Goal: Task Accomplishment & Management: Manage account settings

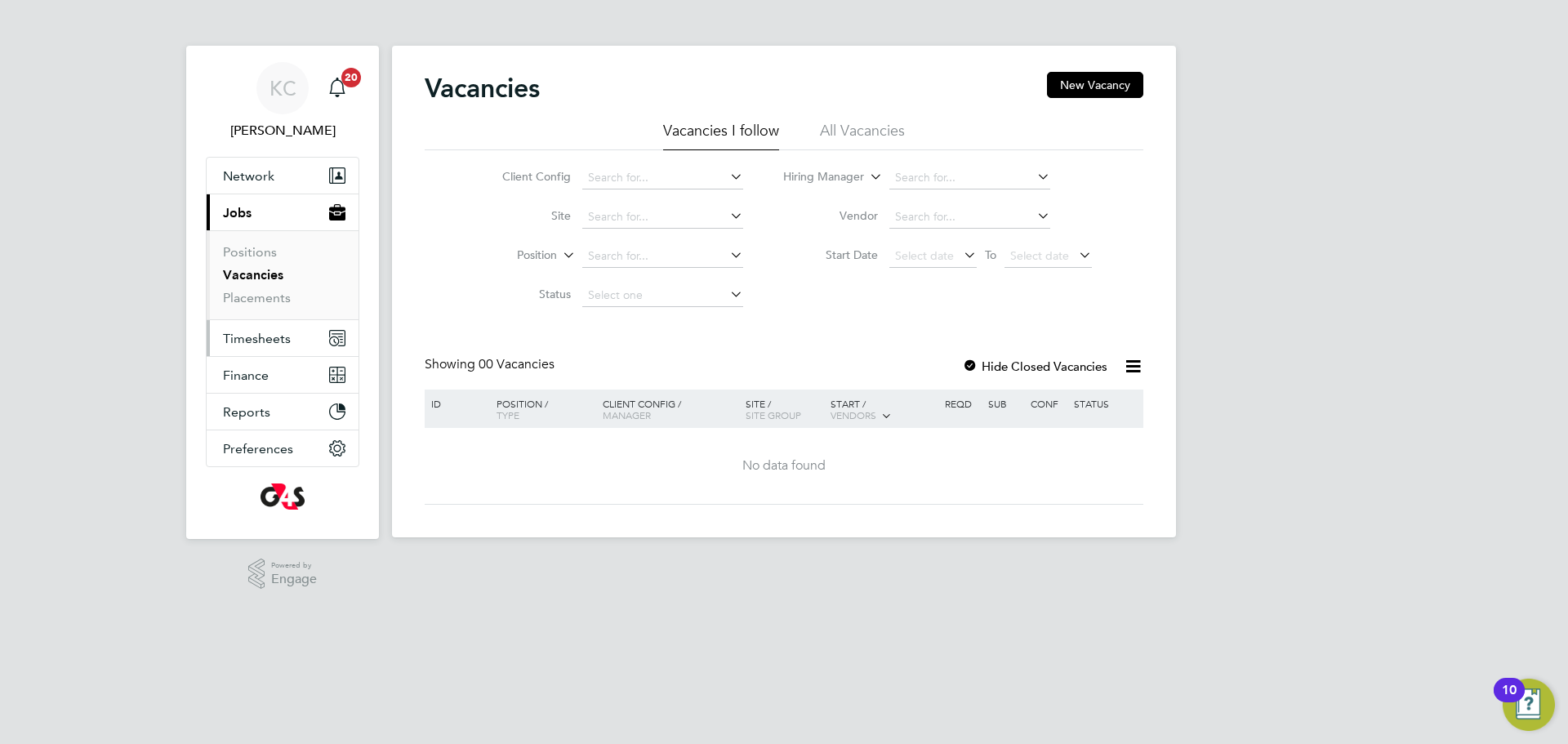
click at [243, 330] on span "Timesheets" at bounding box center [257, 337] width 67 height 15
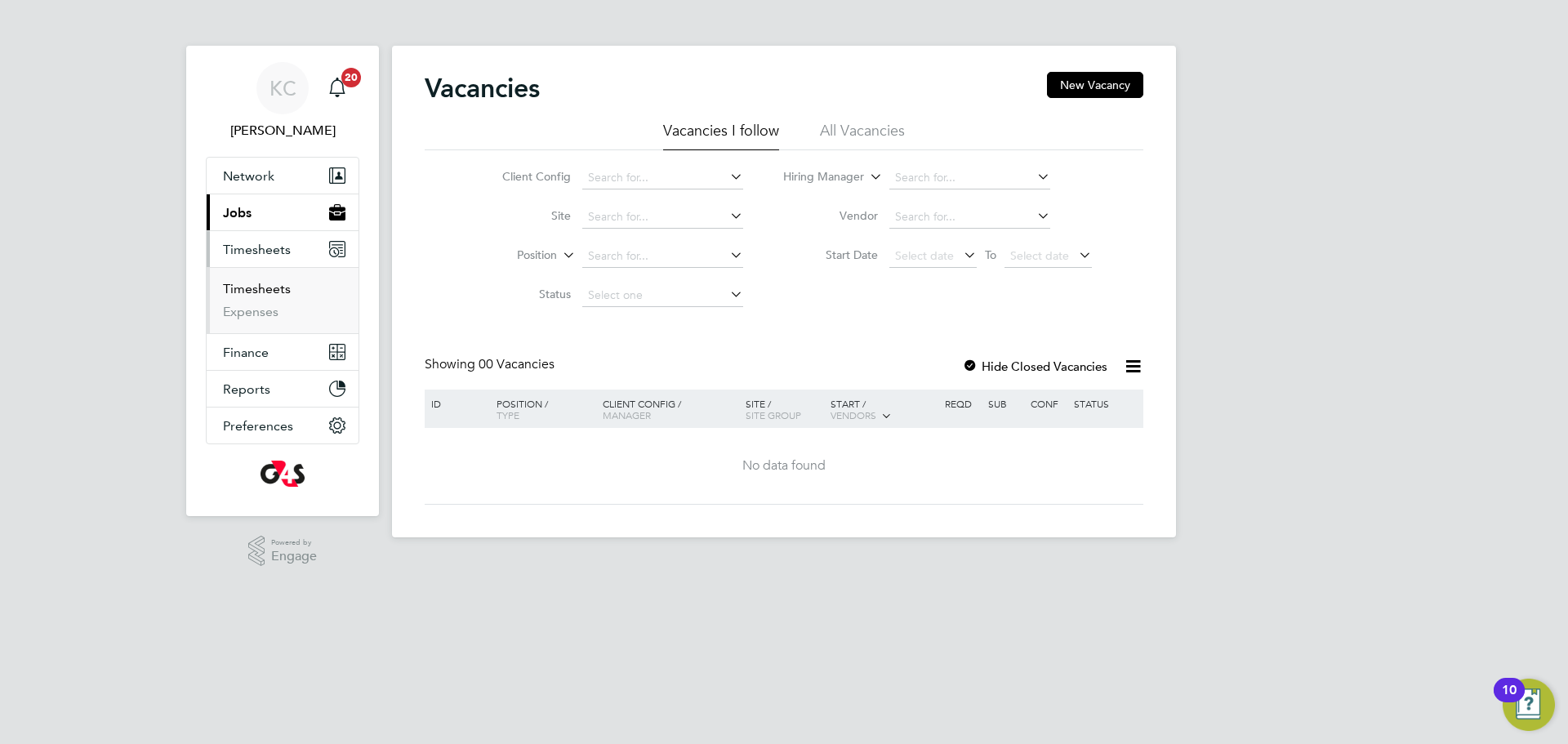
click at [247, 287] on link "Timesheets" at bounding box center [257, 288] width 67 height 15
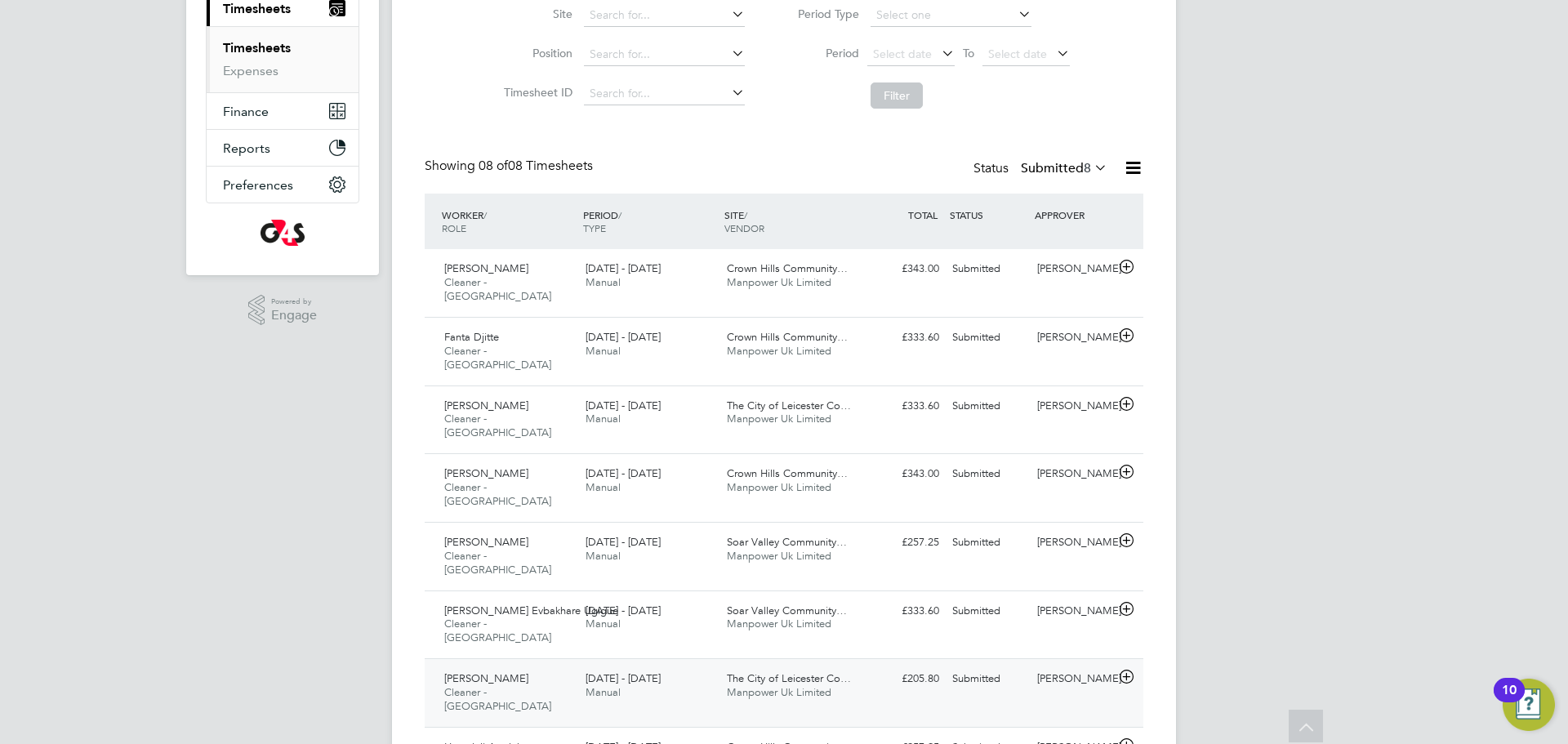
click at [482, 671] on span "[PERSON_NAME]" at bounding box center [486, 678] width 84 height 14
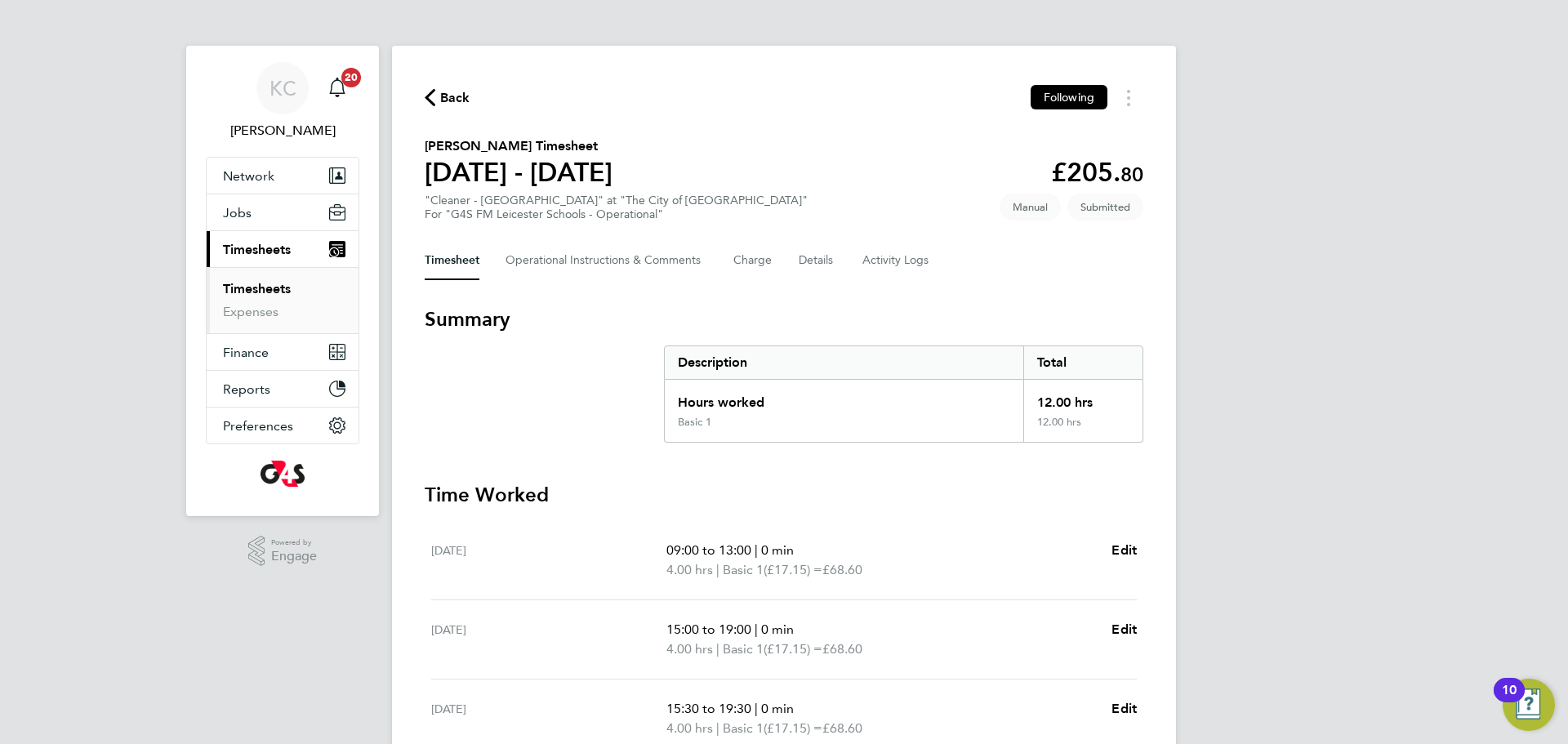
click at [461, 94] on span "Back" at bounding box center [455, 98] width 30 height 20
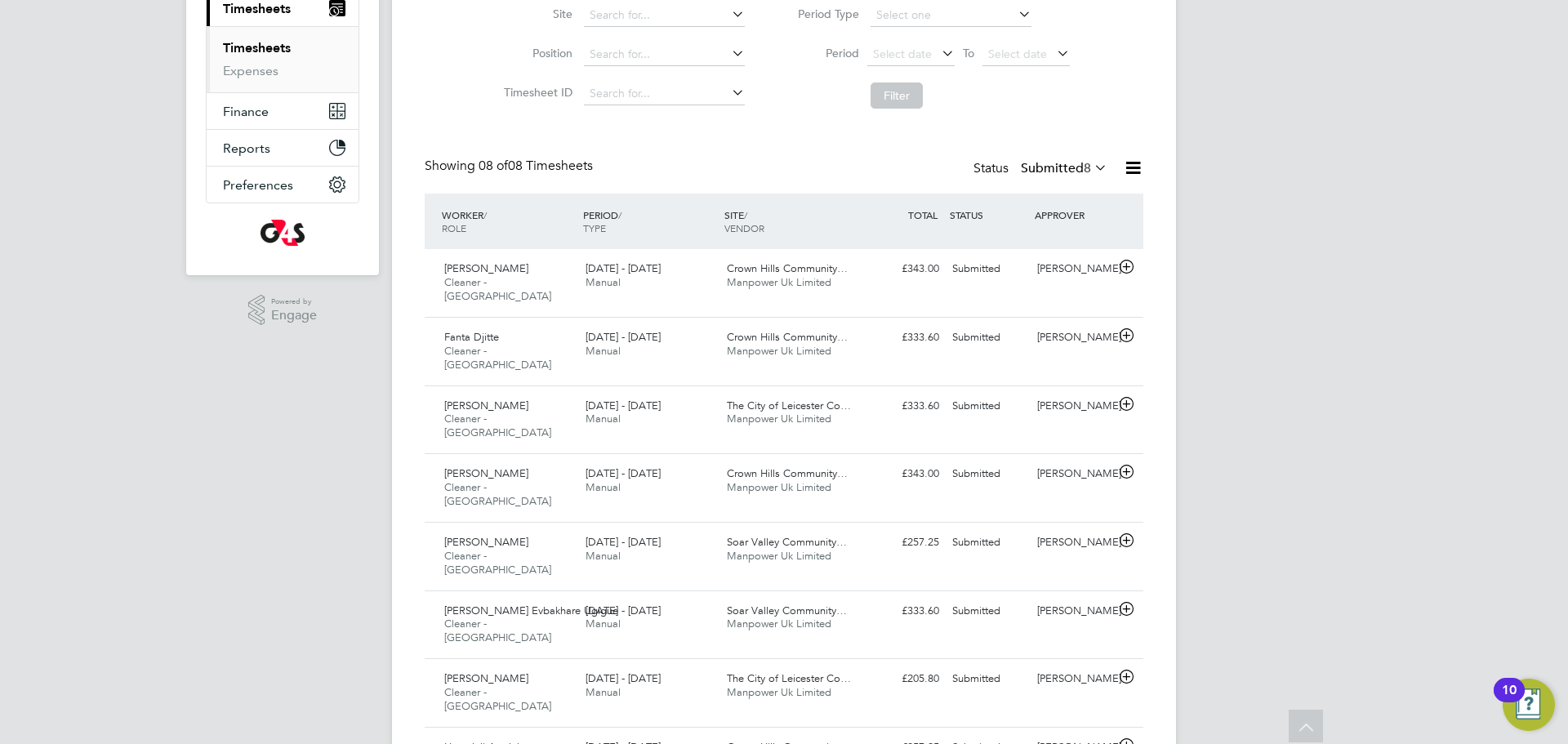
scroll to position [231, 0]
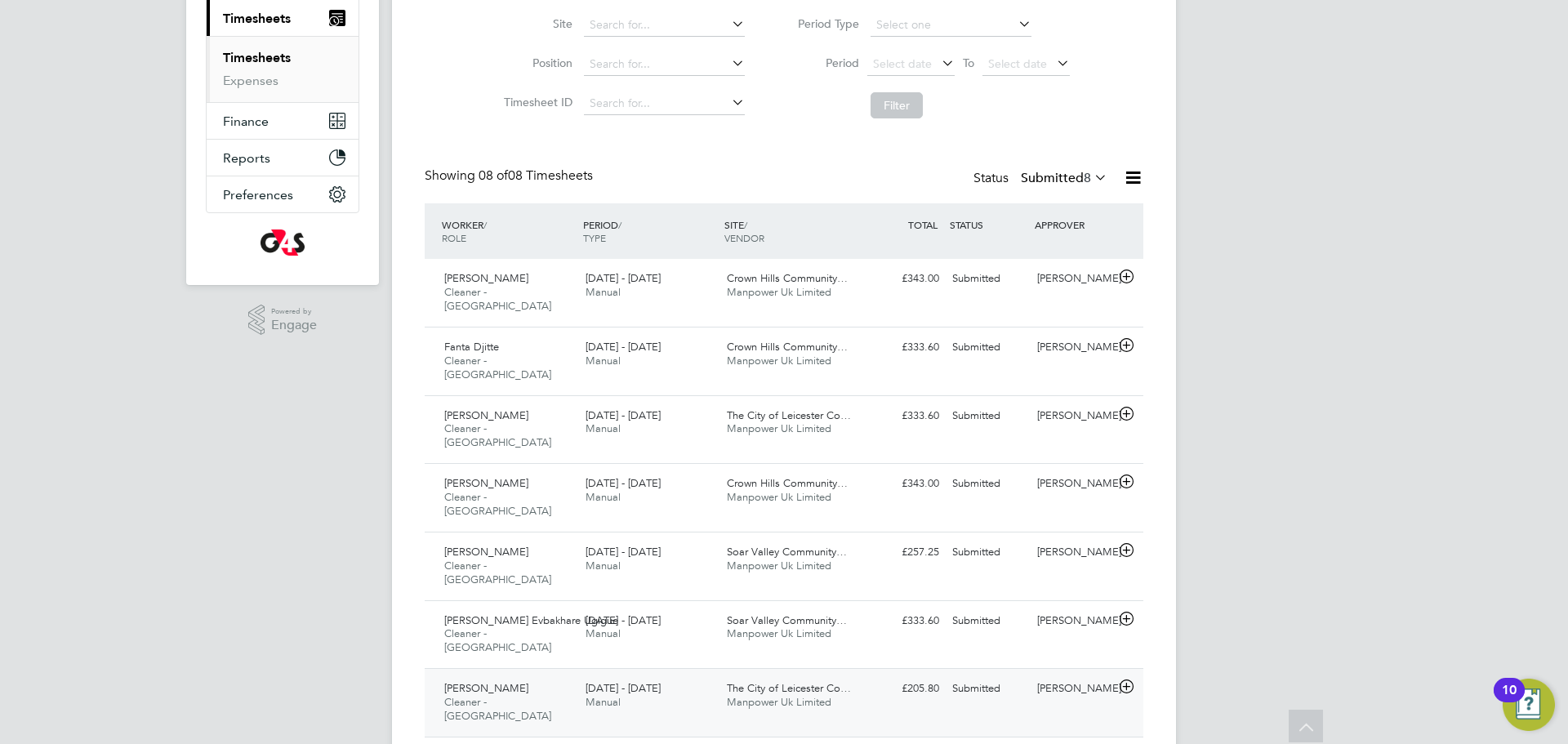
click at [491, 695] on span "Cleaner - [GEOGRAPHIC_DATA]" at bounding box center [498, 709] width 107 height 28
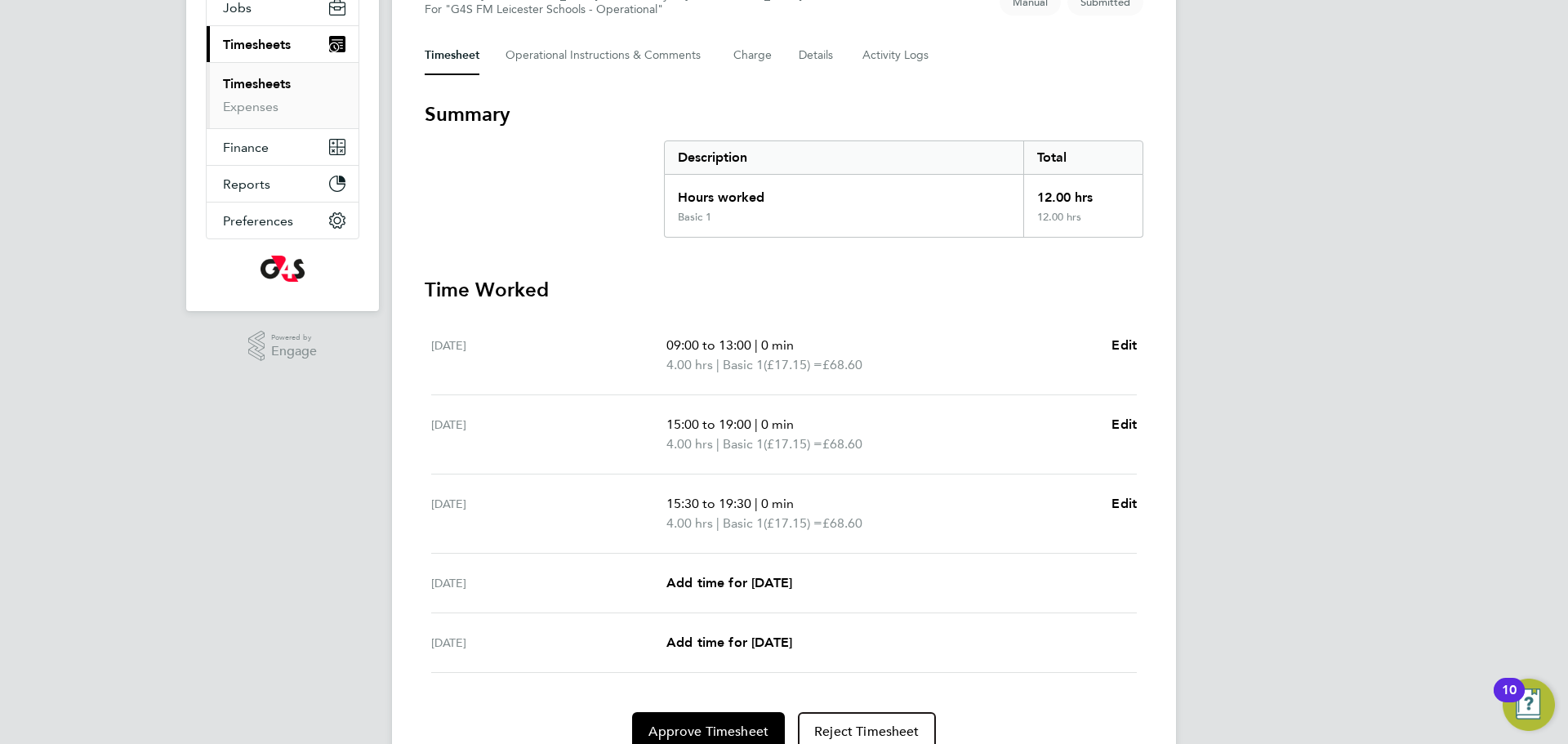
scroll to position [217, 0]
